Goal: Task Accomplishment & Management: Use online tool/utility

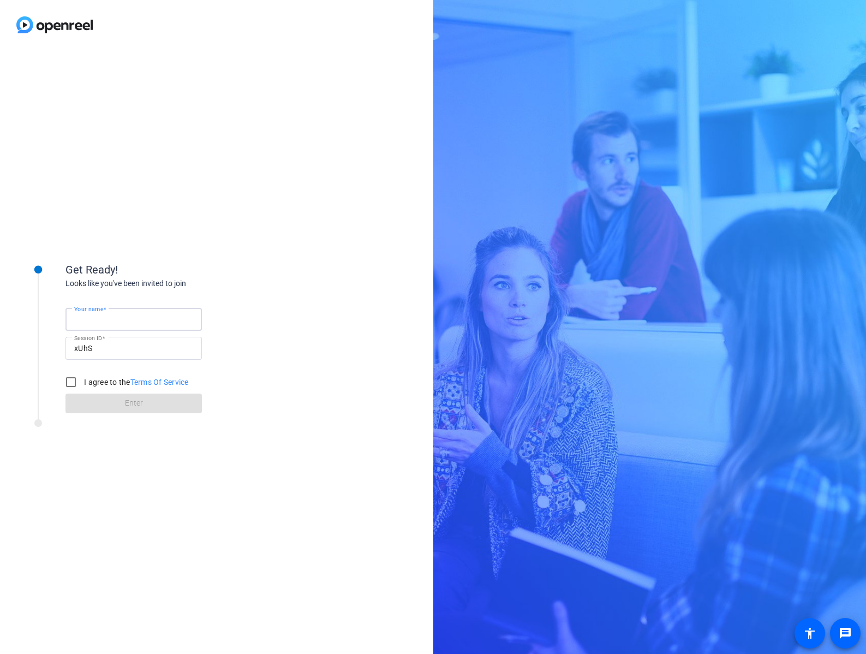
click at [106, 324] on input "Your name" at bounding box center [133, 319] width 119 height 13
type input "[PERSON_NAME]"
click at [70, 379] on input "I agree to the Terms Of Service" at bounding box center [71, 382] width 22 height 22
checkbox input "true"
click at [100, 400] on span at bounding box center [134, 403] width 136 height 26
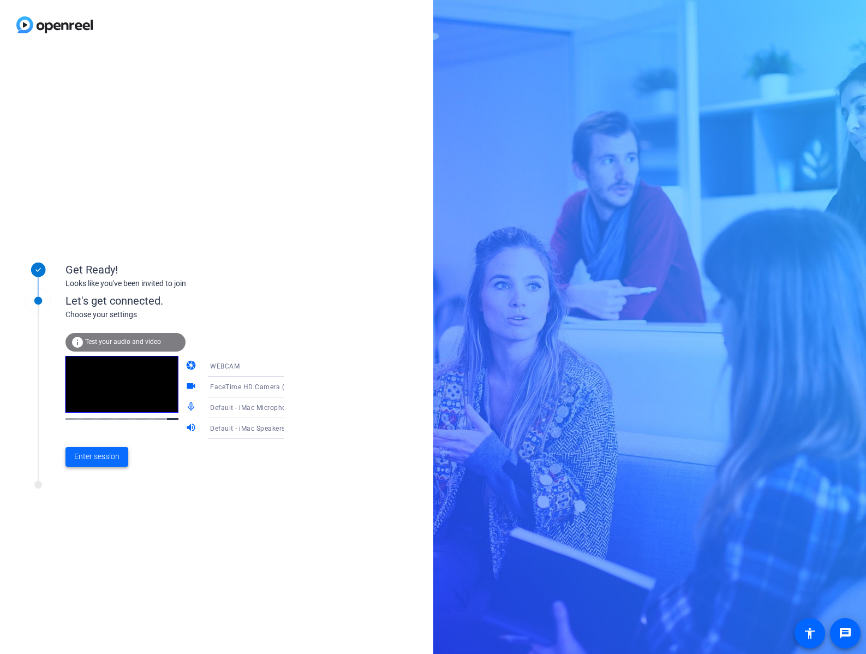
click at [96, 455] on span "Enter session" at bounding box center [96, 456] width 45 height 11
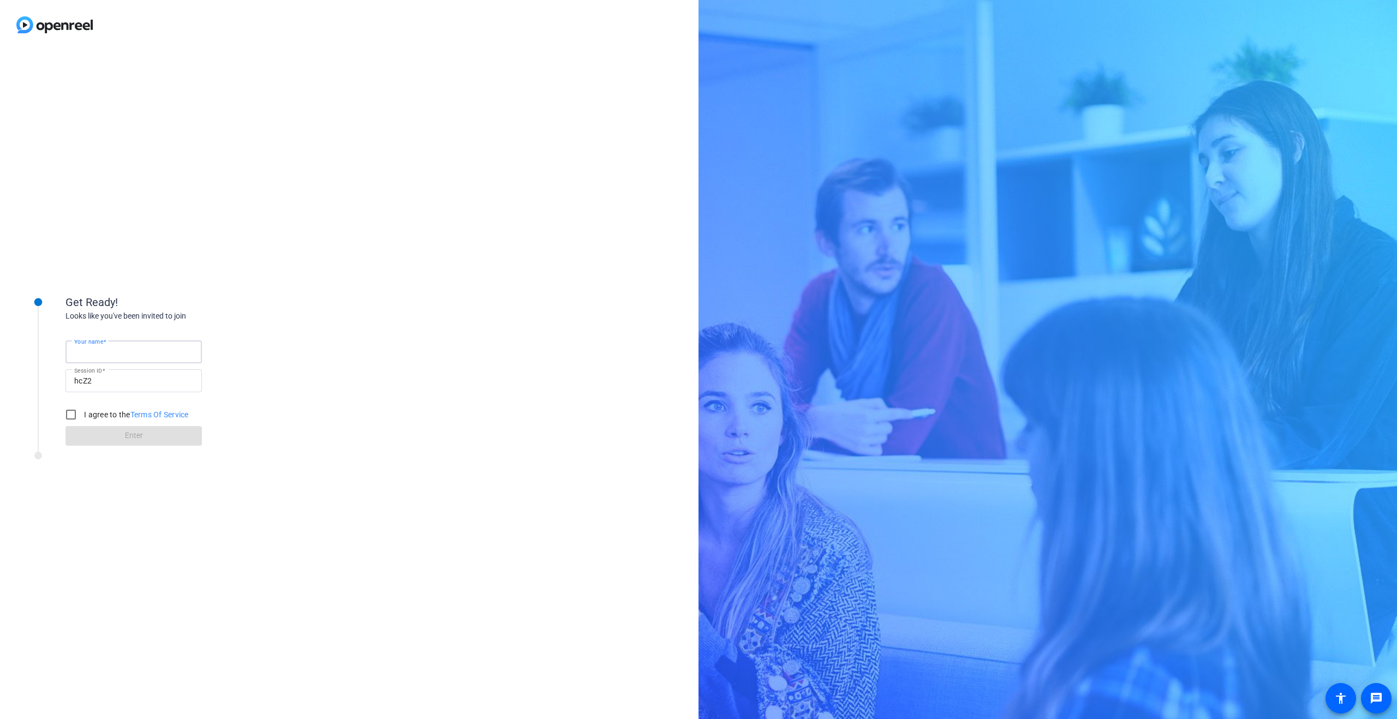
click at [118, 355] on input "Your name" at bounding box center [133, 352] width 119 height 13
type input "[PERSON_NAME]"
click at [75, 418] on input "I agree to the Terms Of Service" at bounding box center [71, 415] width 22 height 22
checkbox input "true"
click at [103, 442] on span at bounding box center [134, 436] width 136 height 26
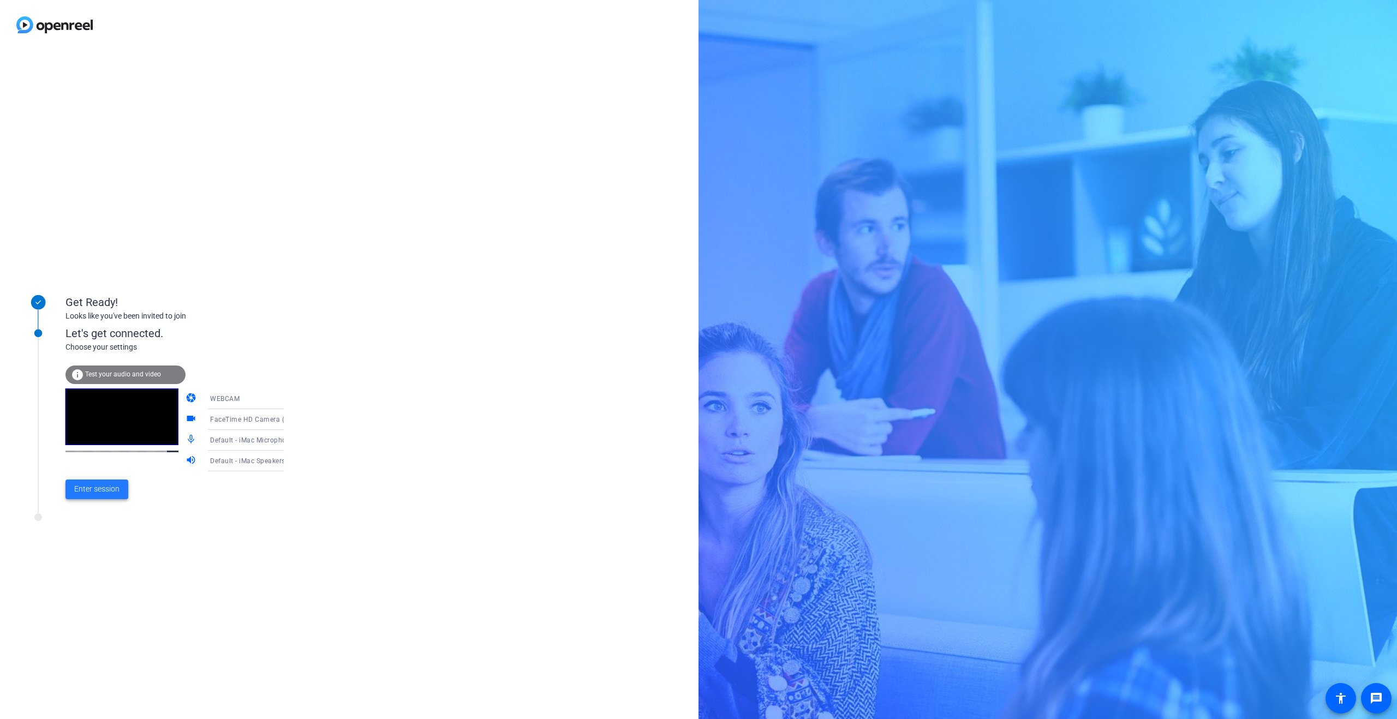
click at [98, 492] on span "Enter session" at bounding box center [96, 489] width 45 height 11
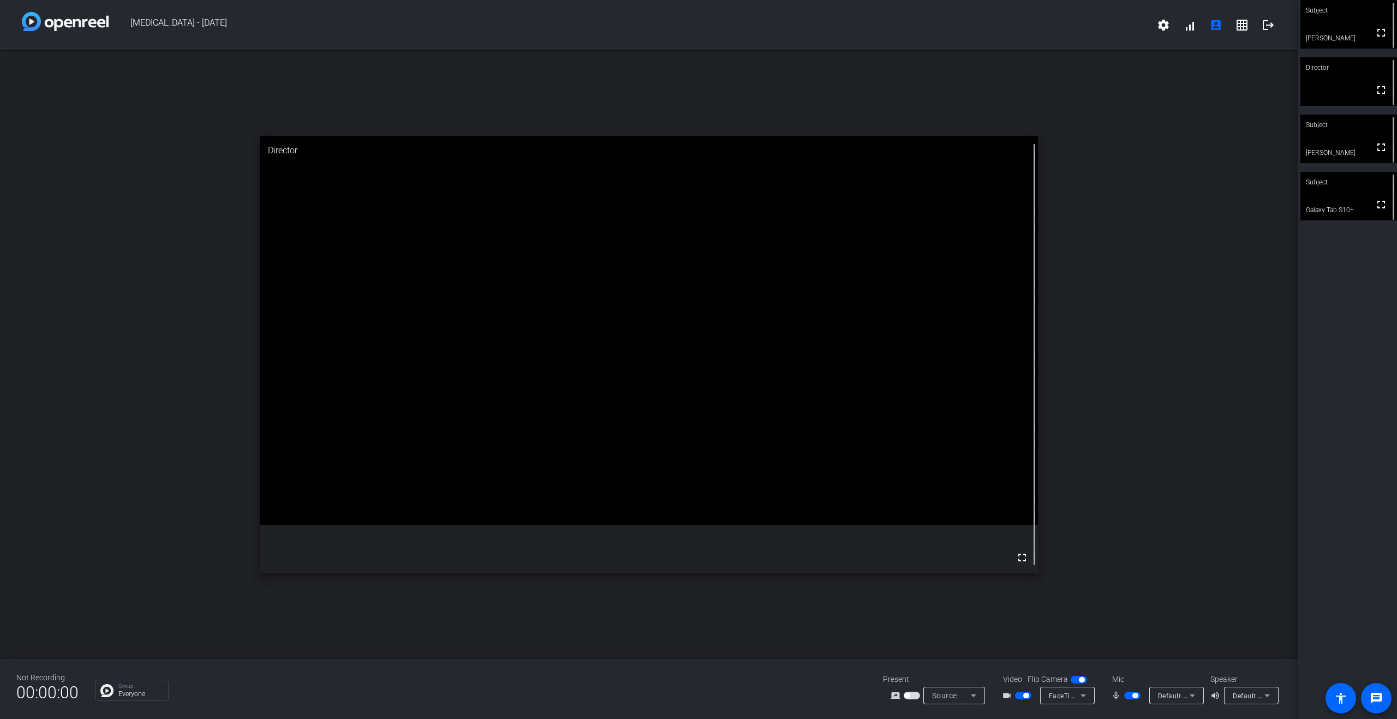
click at [1247, 115] on div "open_in_new Director fullscreen" at bounding box center [649, 354] width 1298 height 609
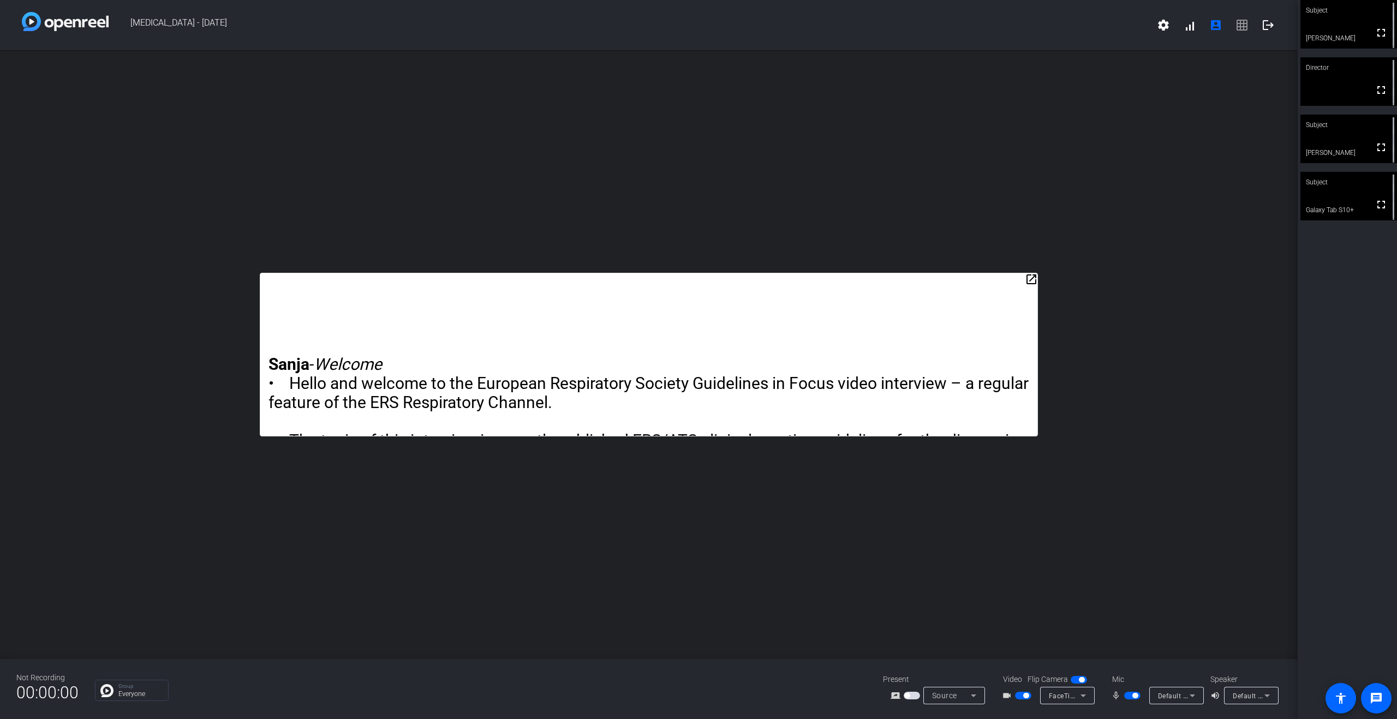
click at [1032, 280] on mat-icon "open_in_new" at bounding box center [1031, 279] width 13 height 13
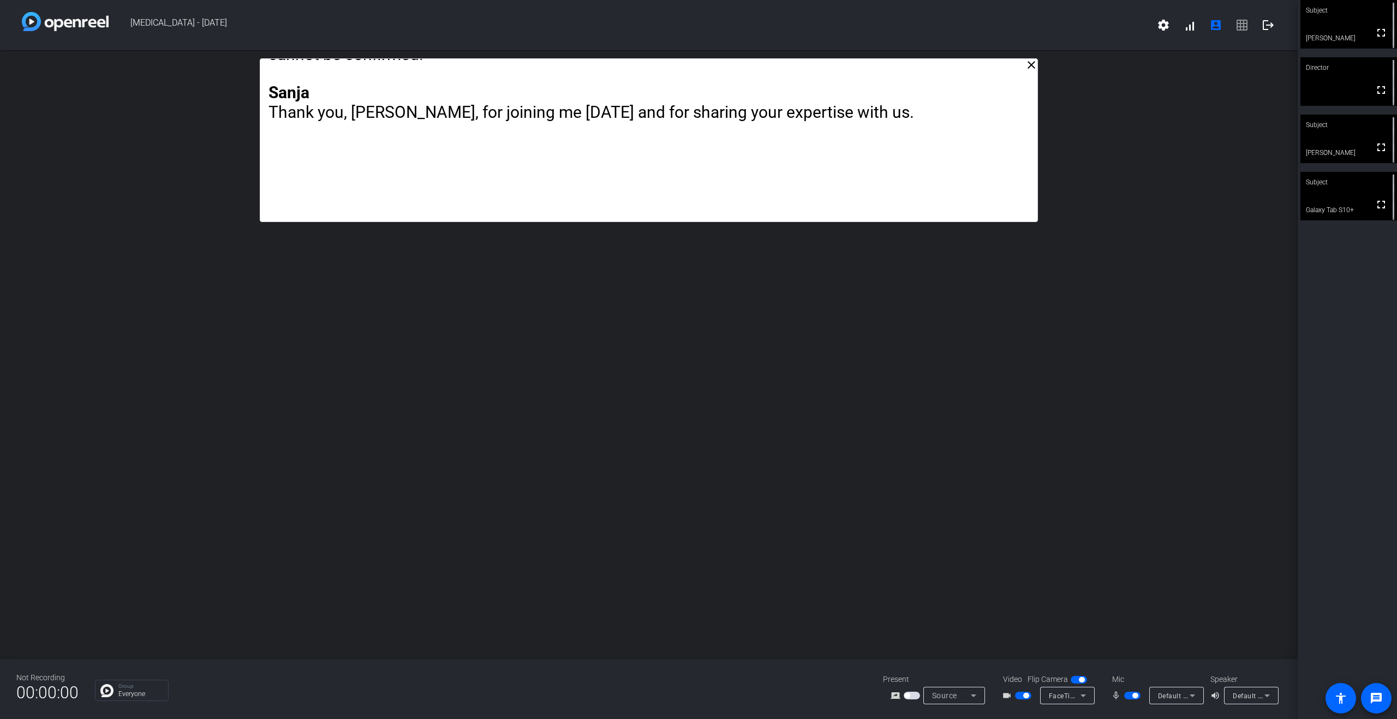
click at [1245, 28] on span "settings signal_cellular_alt account_box grid_on logout" at bounding box center [1216, 25] width 131 height 26
click at [1242, 28] on span "settings signal_cellular_alt account_box grid_on logout" at bounding box center [1216, 25] width 131 height 26
click at [1223, 24] on span at bounding box center [1216, 25] width 26 height 26
click at [1168, 25] on mat-icon "settings" at bounding box center [1163, 25] width 13 height 13
click at [1060, 92] on div at bounding box center [698, 359] width 1397 height 719
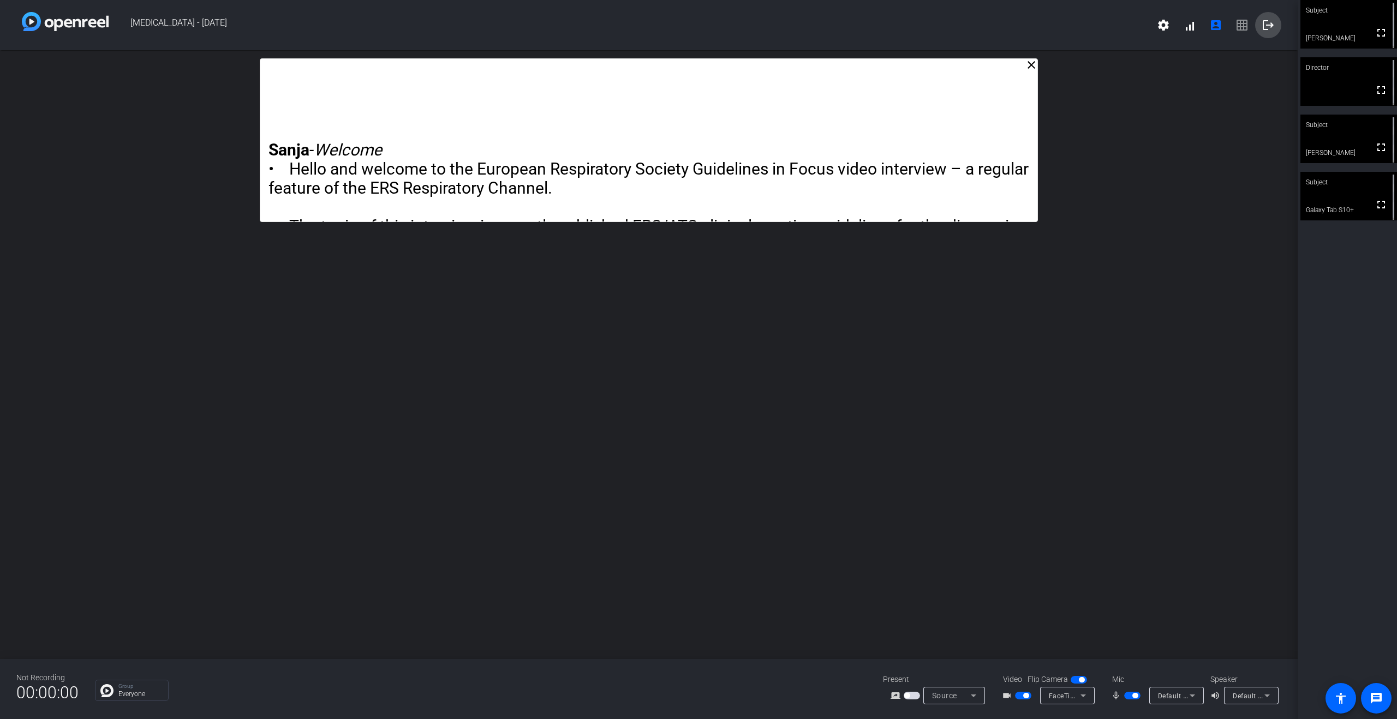
click at [1266, 31] on mat-icon "logout" at bounding box center [1268, 25] width 13 height 13
